Goal: Find specific page/section: Find specific page/section

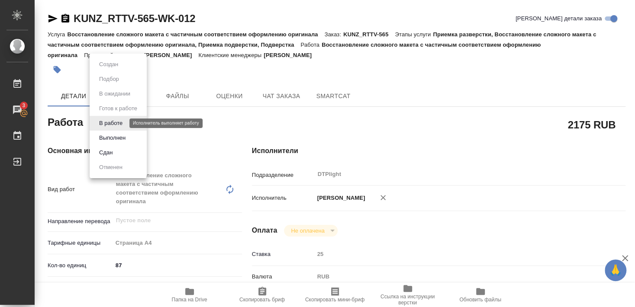
click at [116, 69] on button "Выполнен" at bounding box center [109, 65] width 24 height 10
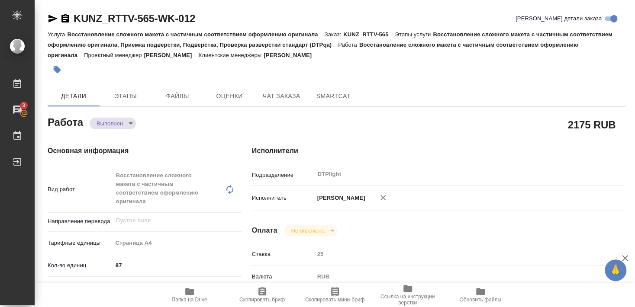
type textarea "x"
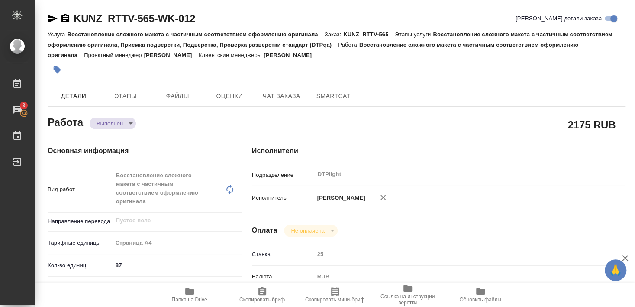
type textarea "x"
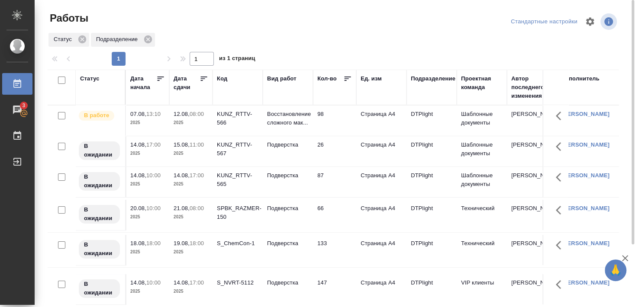
click at [238, 114] on div "KUNZ_RTTV-566" at bounding box center [238, 118] width 42 height 17
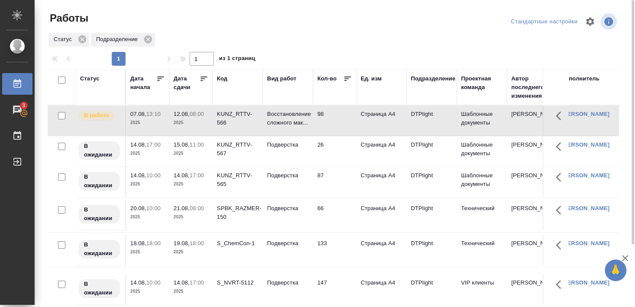
click at [233, 117] on div "KUNZ_RTTV-566" at bounding box center [238, 118] width 42 height 17
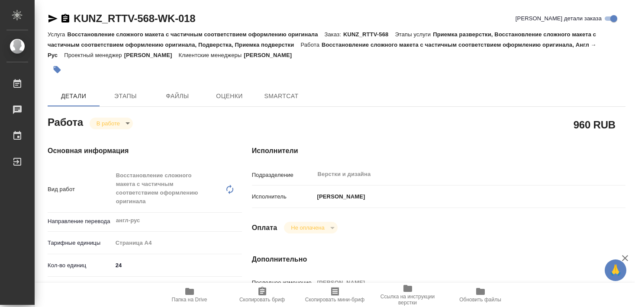
type textarea "x"
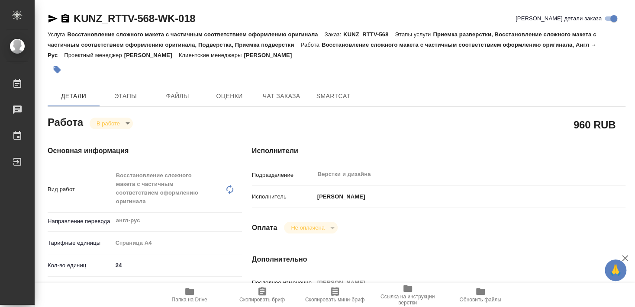
type textarea "x"
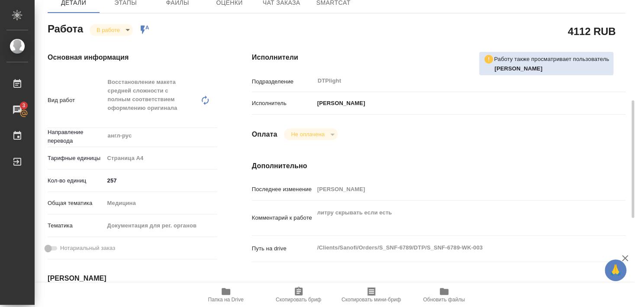
scroll to position [187, 0]
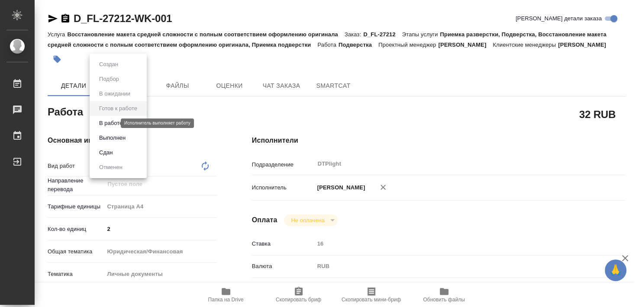
click at [113, 125] on button "В работе" at bounding box center [111, 124] width 29 height 10
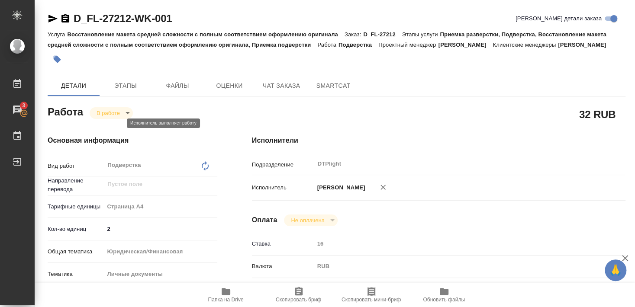
type textarea "x"
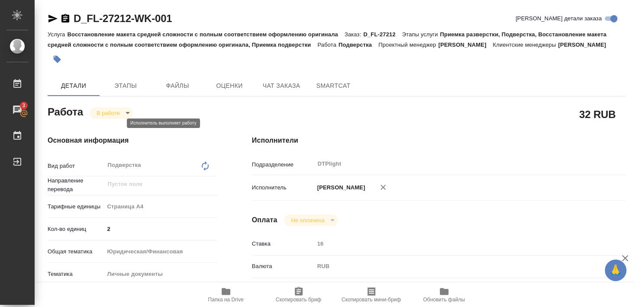
type textarea "x"
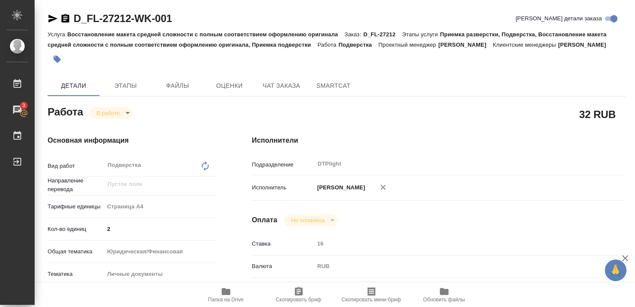
type textarea "x"
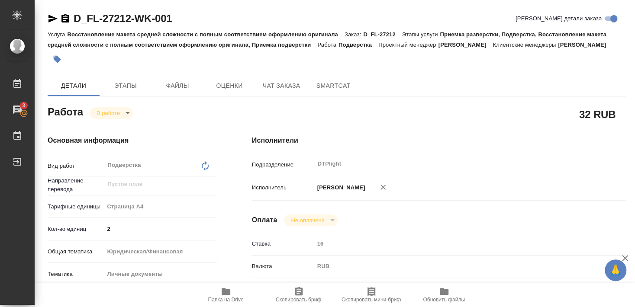
type textarea "x"
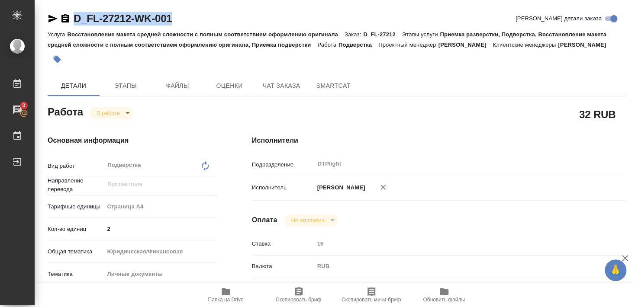
drag, startPoint x: 75, startPoint y: 26, endPoint x: 174, endPoint y: 22, distance: 99.6
click at [174, 22] on div "D_FL-27212-WK-001 Кратко детали заказа" at bounding box center [337, 20] width 578 height 17
copy link "D_FL-27212-WK-001"
type textarea "x"
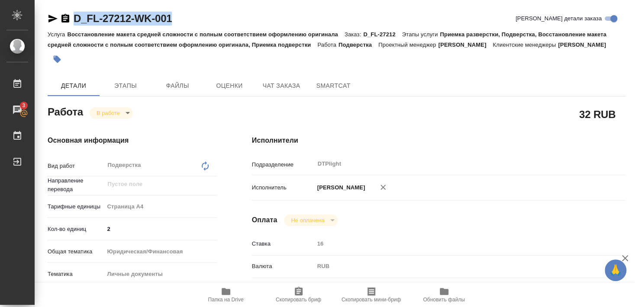
type textarea "x"
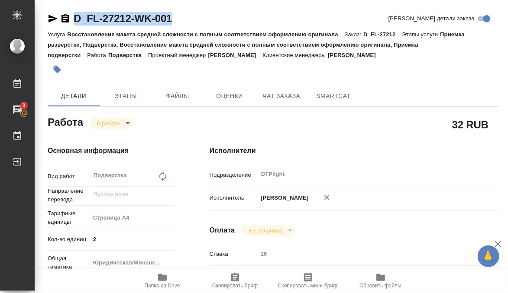
type textarea "x"
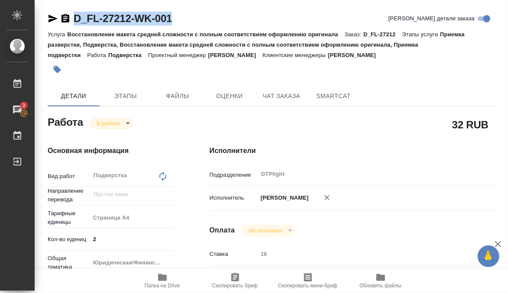
type textarea "x"
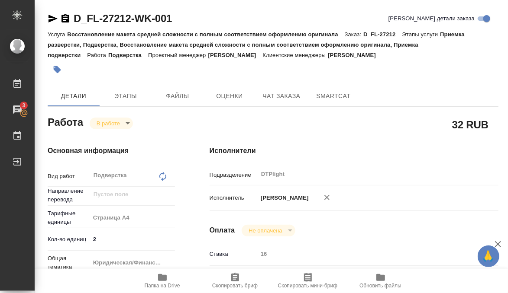
type textarea "x"
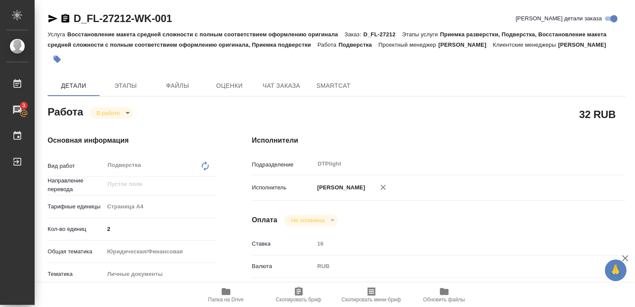
type textarea "x"
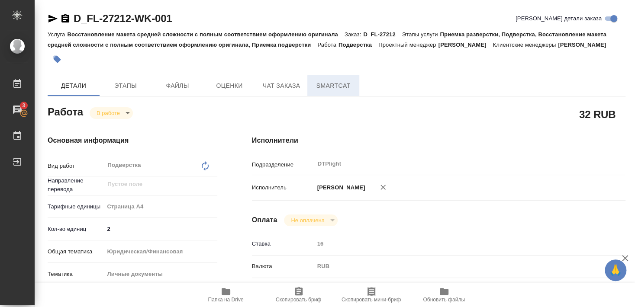
type textarea "x"
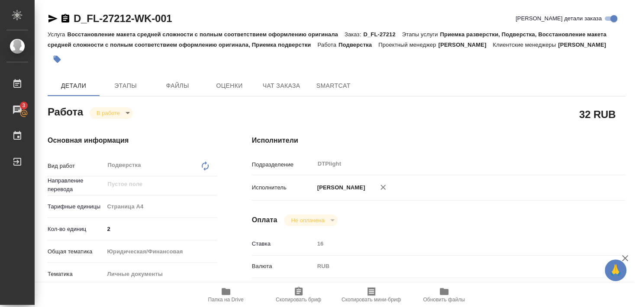
type textarea "x"
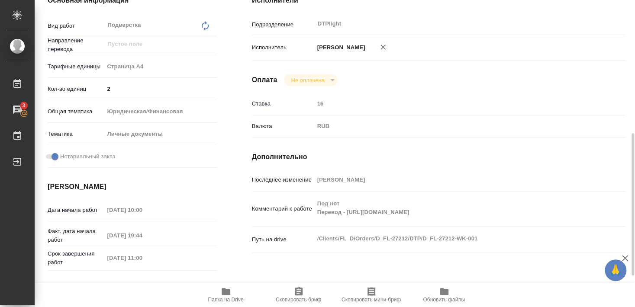
scroll to position [187, 0]
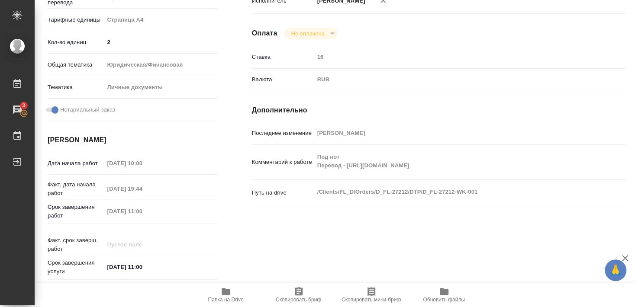
click at [223, 293] on icon "button" at bounding box center [226, 291] width 9 height 7
type textarea "x"
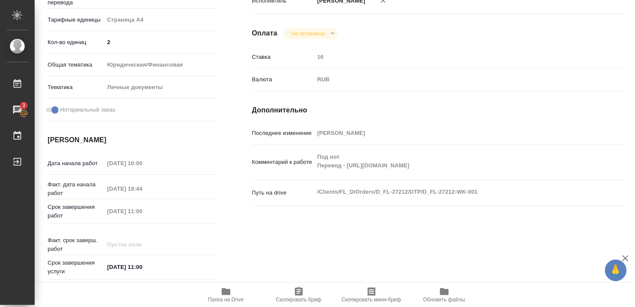
type textarea "x"
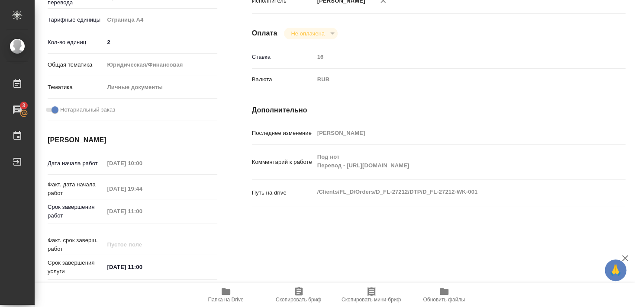
type textarea "x"
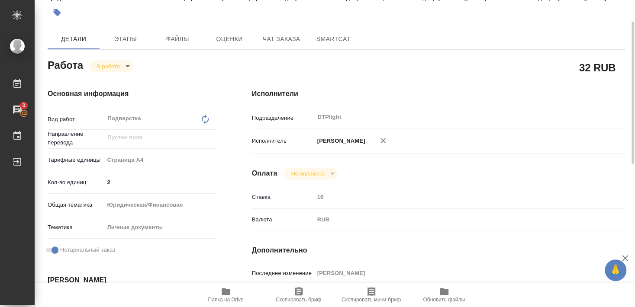
scroll to position [0, 0]
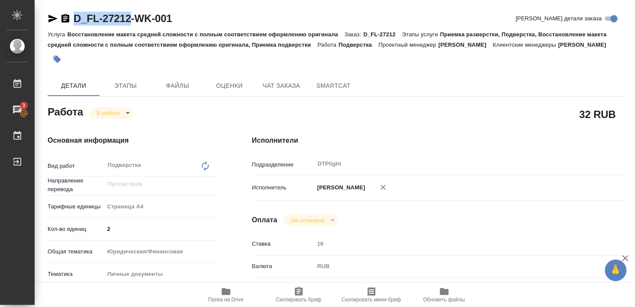
drag, startPoint x: 73, startPoint y: 24, endPoint x: 129, endPoint y: 24, distance: 56.3
copy link "D_FL-27212"
type textarea "x"
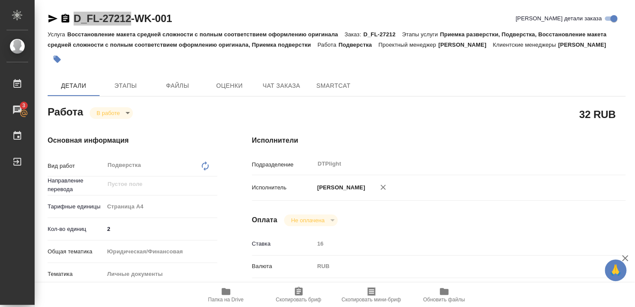
type textarea "x"
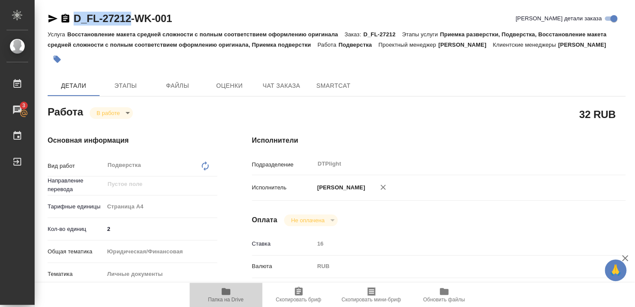
click at [229, 296] on icon "button" at bounding box center [226, 291] width 10 height 10
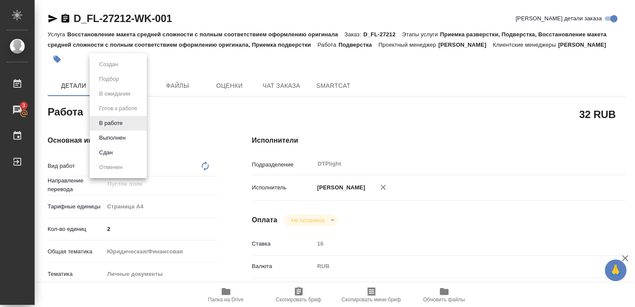
click at [113, 151] on li "Сдан" at bounding box center [118, 152] width 57 height 15
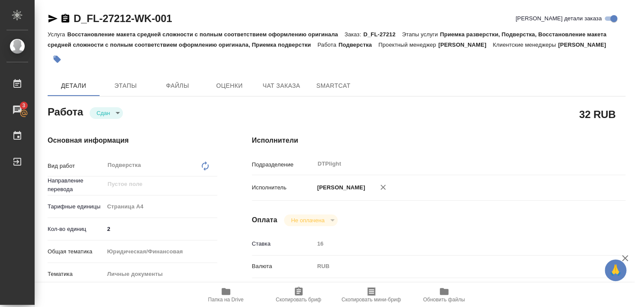
type textarea "x"
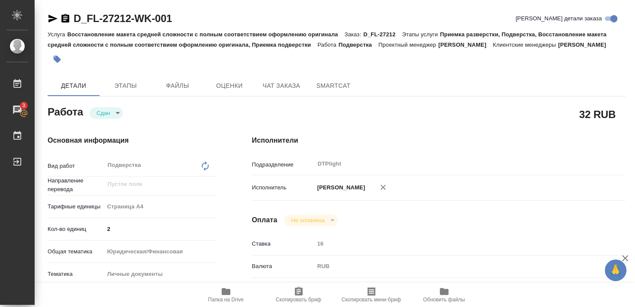
type textarea "x"
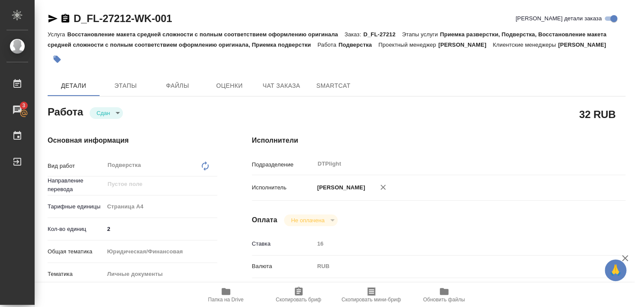
type textarea "x"
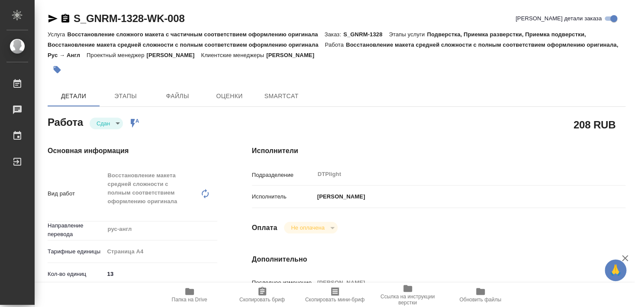
type textarea "x"
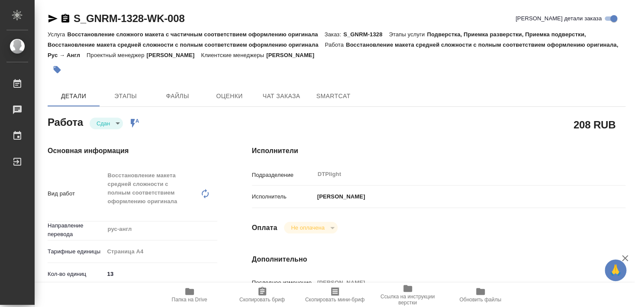
type textarea "x"
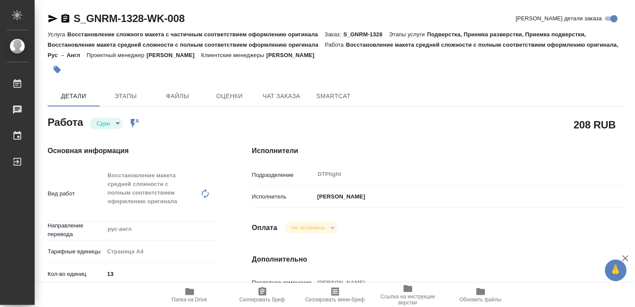
type textarea "x"
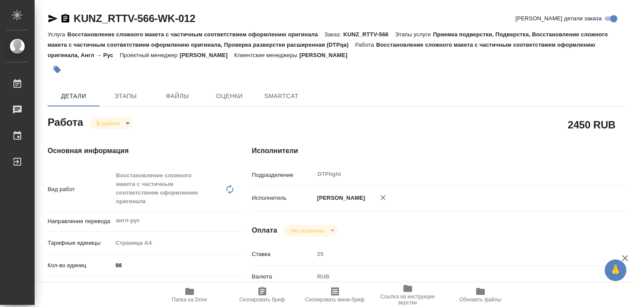
type textarea "x"
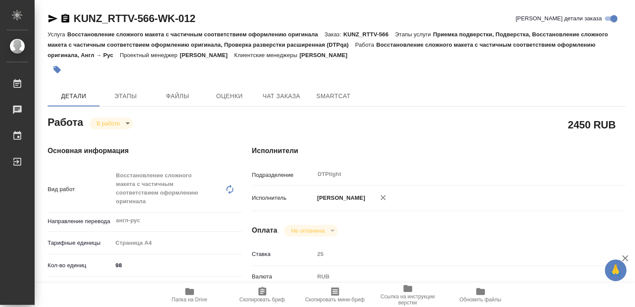
type textarea "x"
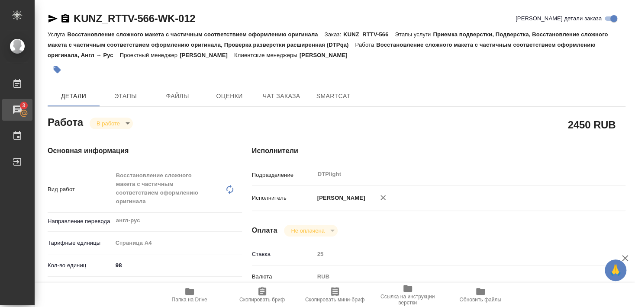
type textarea "x"
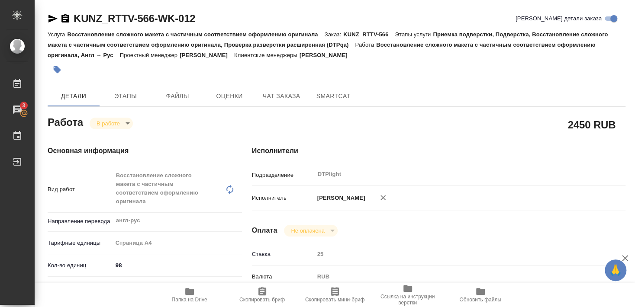
click at [194, 293] on icon "button" at bounding box center [189, 291] width 10 height 10
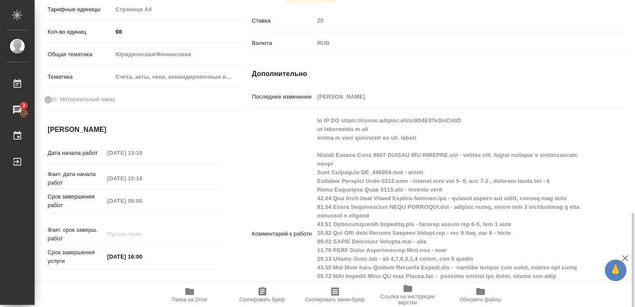
scroll to position [374, 0]
